Goal: Information Seeking & Learning: Learn about a topic

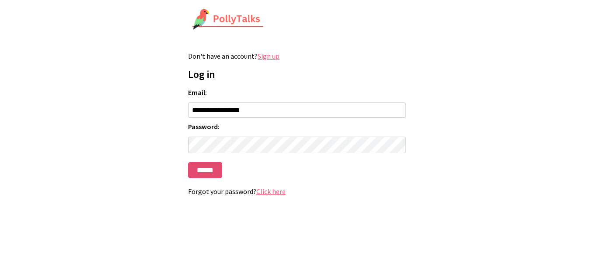
click at [211, 174] on input "******" at bounding box center [205, 170] width 34 height 16
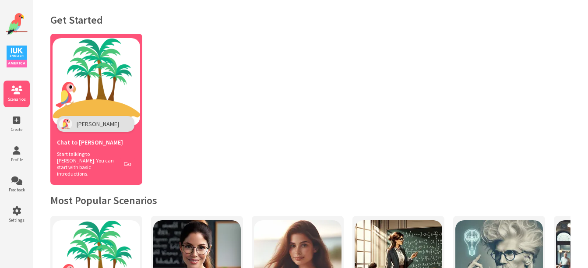
click at [82, 123] on span "[PERSON_NAME]" at bounding box center [98, 124] width 42 height 8
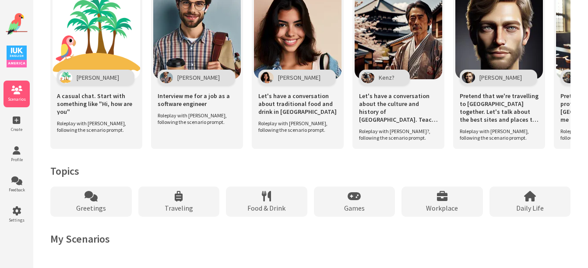
scroll to position [644, 0]
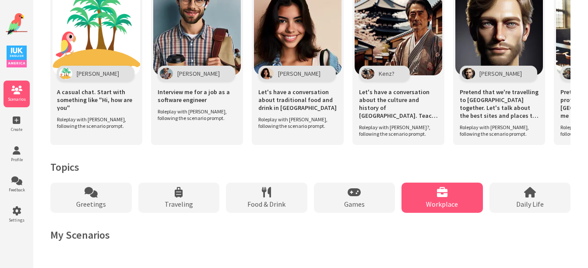
click at [424, 196] on div "Workplace" at bounding box center [441, 198] width 81 height 30
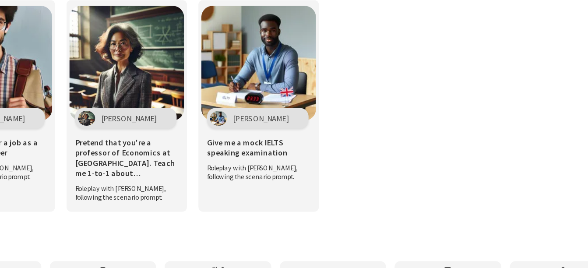
scroll to position [464, 0]
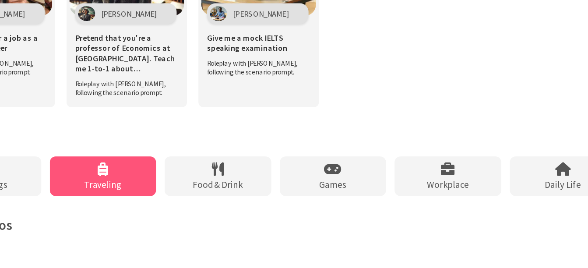
click at [179, 200] on span "Traveling" at bounding box center [179, 204] width 28 height 9
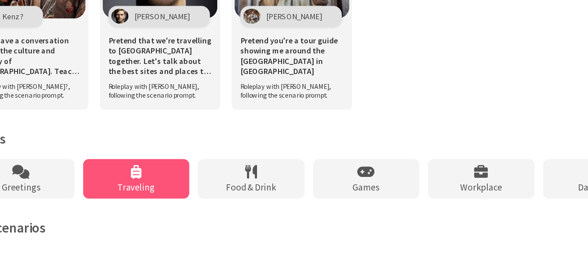
scroll to position [464, 0]
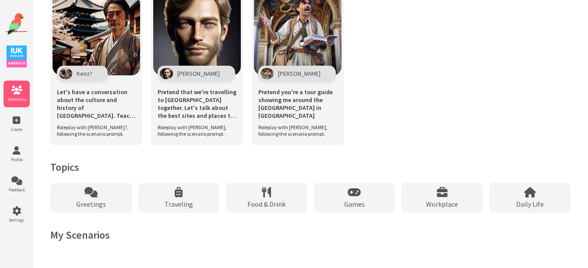
click at [417, 93] on div "Kenz? Let's have a conversation about the culture and history of [GEOGRAPHIC_DA…" at bounding box center [310, 68] width 520 height 170
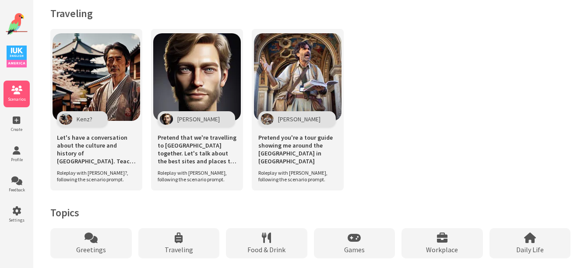
scroll to position [411, 0]
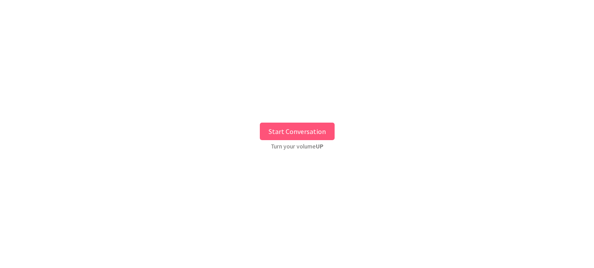
click at [305, 130] on button "Start Conversation" at bounding box center [297, 132] width 75 height 18
